Goal: Check status: Check status

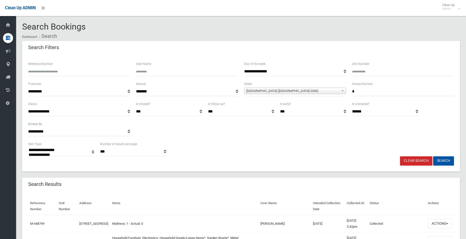
select select
drag, startPoint x: 371, startPoint y: 94, endPoint x: 318, endPoint y: 93, distance: 52.7
click at [318, 93] on div "**********" at bounding box center [241, 91] width 432 height 20
type input "**"
click at [264, 90] on span "Fourth Avenue (CONDELL PARK 2200)" at bounding box center [292, 91] width 93 height 6
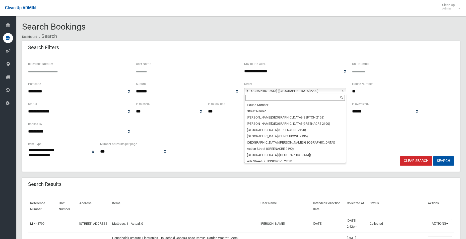
scroll to position [4808, 0]
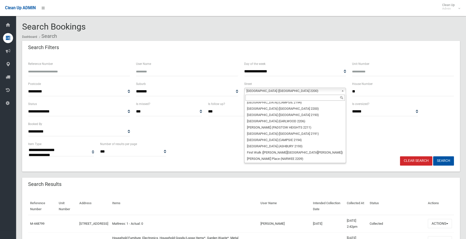
click at [257, 99] on input "text" at bounding box center [294, 98] width 99 height 6
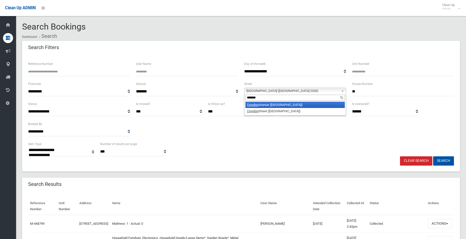
type input "*******"
click at [275, 105] on li "Croydon Avenue (CROYDON PARK 2133)" at bounding box center [294, 105] width 99 height 6
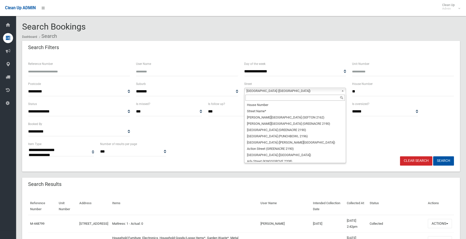
click at [268, 91] on span "Croydon Avenue (CROYDON PARK 2133)" at bounding box center [292, 91] width 93 height 6
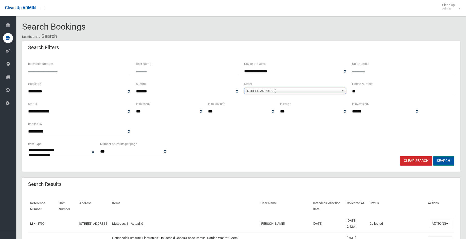
click at [443, 160] on button "Search" at bounding box center [443, 161] width 21 height 9
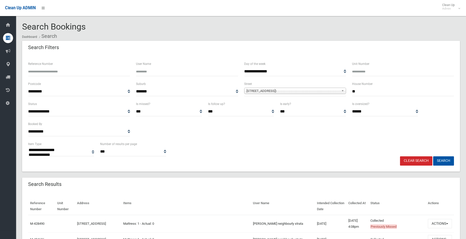
select select
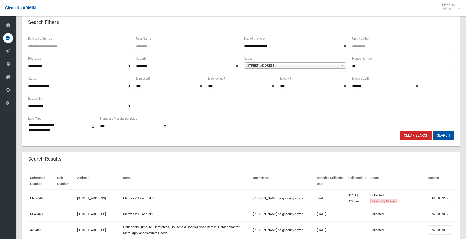
scroll to position [25, 0]
drag, startPoint x: 355, startPoint y: 67, endPoint x: 359, endPoint y: 67, distance: 4.0
click at [359, 67] on input "**" at bounding box center [403, 66] width 102 height 9
type input "**"
click at [433, 131] on button "Search" at bounding box center [443, 135] width 21 height 9
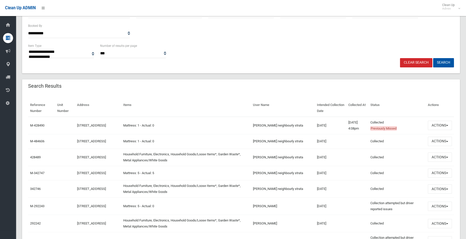
scroll to position [100, 0]
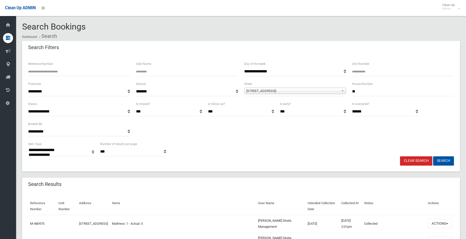
select select
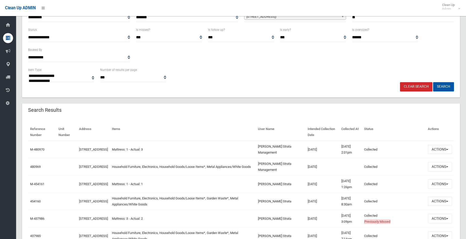
scroll to position [75, 0]
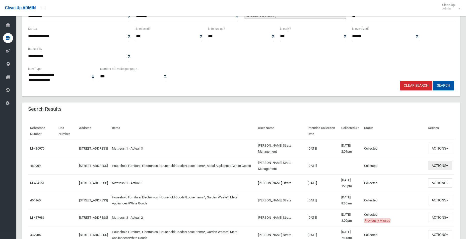
click at [437, 166] on button "Actions" at bounding box center [440, 165] width 24 height 9
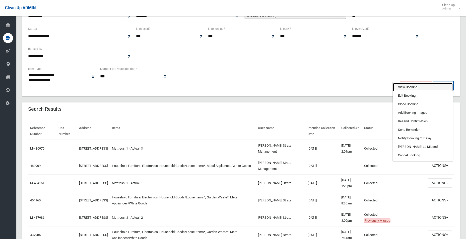
click at [406, 88] on link "View Booking" at bounding box center [423, 87] width 60 height 9
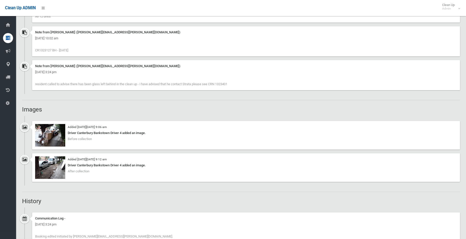
scroll to position [401, 0]
click at [53, 165] on img at bounding box center [50, 167] width 30 height 23
click at [53, 132] on img at bounding box center [50, 135] width 30 height 23
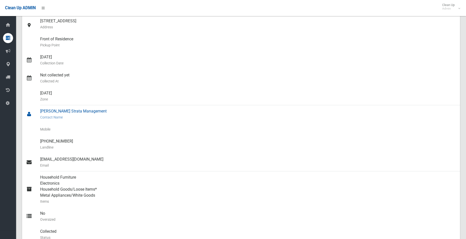
scroll to position [25, 0]
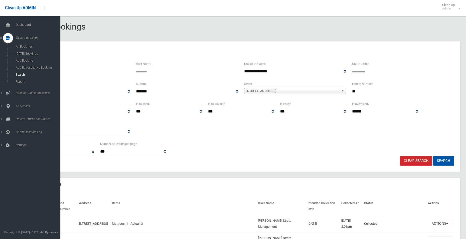
select select
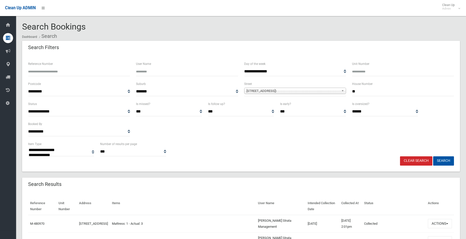
drag, startPoint x: 362, startPoint y: 91, endPoint x: 354, endPoint y: 90, distance: 7.9
click at [354, 90] on input "**" at bounding box center [403, 91] width 102 height 9
type input "**"
click at [433, 157] on button "Search" at bounding box center [443, 161] width 21 height 9
click at [444, 160] on button "Search" at bounding box center [443, 161] width 21 height 9
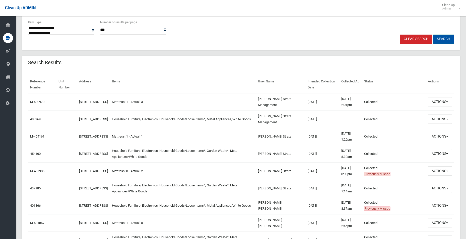
scroll to position [125, 0]
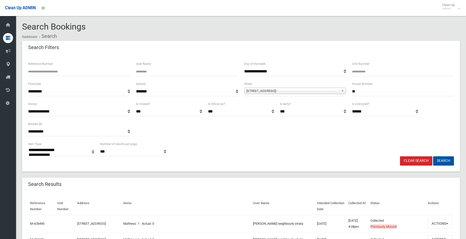
select select
drag, startPoint x: 363, startPoint y: 92, endPoint x: 354, endPoint y: 91, distance: 8.3
click at [354, 91] on input "**" at bounding box center [403, 91] width 102 height 9
type input "**"
click at [433, 157] on button "Search" at bounding box center [443, 161] width 21 height 9
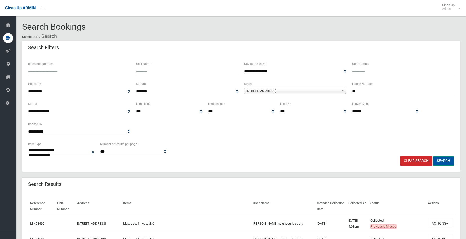
click at [446, 162] on button "Search" at bounding box center [443, 161] width 21 height 9
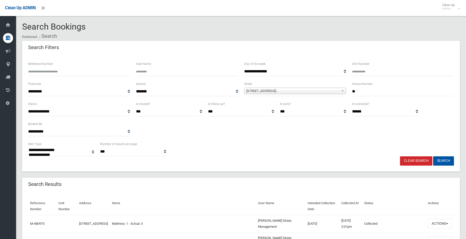
select select
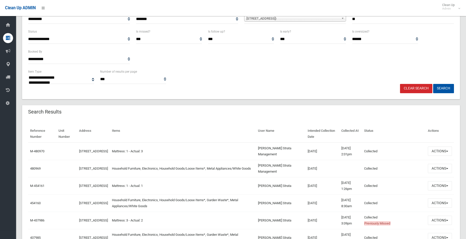
scroll to position [75, 0]
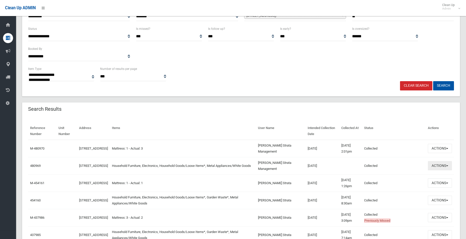
click at [437, 165] on button "Actions" at bounding box center [440, 165] width 24 height 9
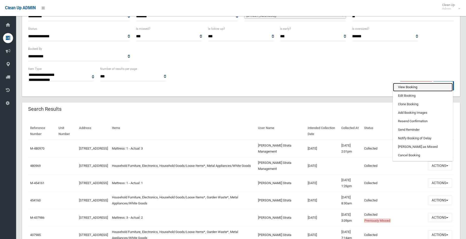
click at [406, 87] on link "View Booking" at bounding box center [423, 87] width 60 height 9
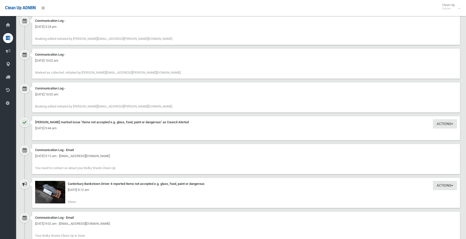
scroll to position [602, 0]
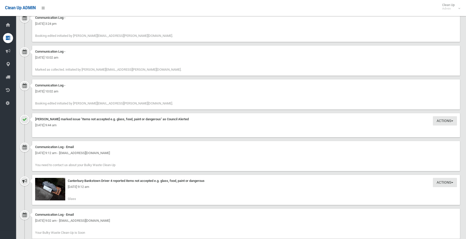
click at [53, 188] on div "[DATE] 9:12 am" at bounding box center [246, 187] width 422 height 6
click at [50, 190] on div "[DATE] 9:12 am" at bounding box center [246, 187] width 422 height 6
click at [50, 193] on img at bounding box center [50, 189] width 30 height 23
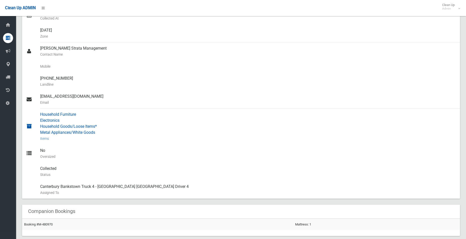
scroll to position [30, 0]
